Goal: Task Accomplishment & Management: Complete application form

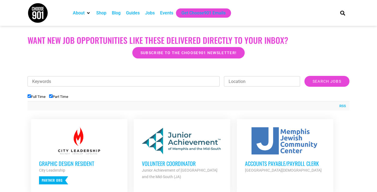
scroll to position [158, 0]
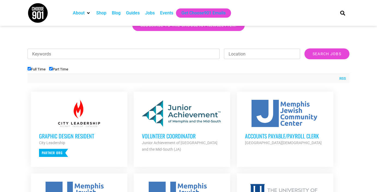
click at [28, 69] on input "Full Time" at bounding box center [30, 69] width 4 height 4
checkbox input "false"
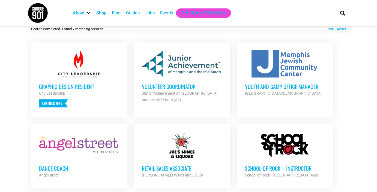
scroll to position [209, 0]
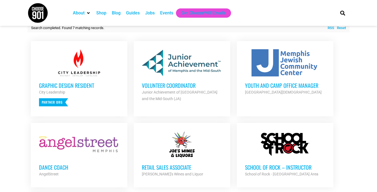
click at [84, 84] on h3 "Graphic Design Resident" at bounding box center [79, 85] width 80 height 7
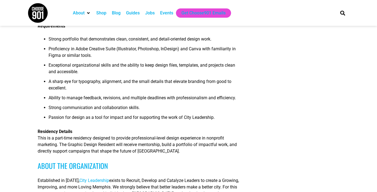
scroll to position [208, 0]
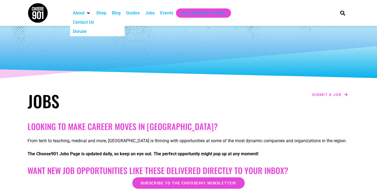
click at [42, 16] on img at bounding box center [38, 13] width 20 height 20
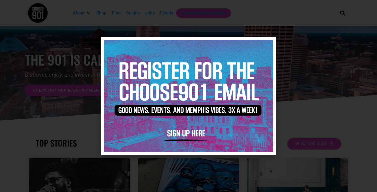
click at [268, 43] on icon "Close" at bounding box center [268, 45] width 4 height 4
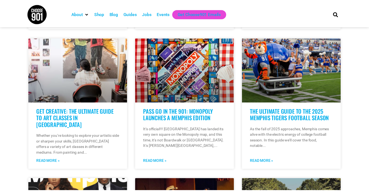
scroll to position [275, 0]
